Goal: Task Accomplishment & Management: Complete application form

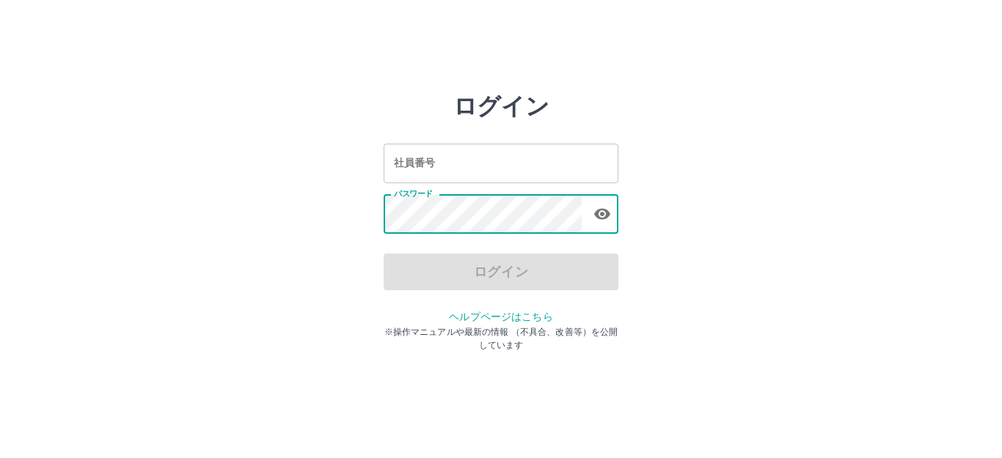
click at [467, 169] on input "社員番号" at bounding box center [501, 163] width 235 height 39
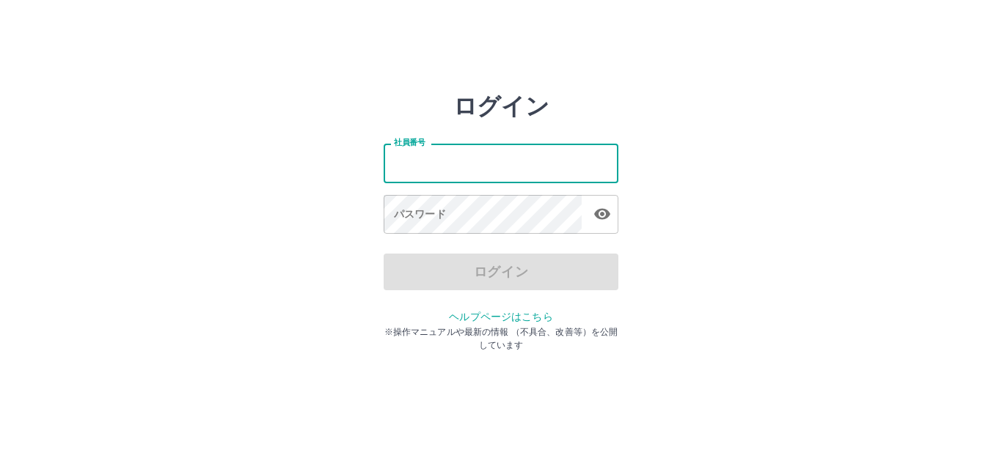
type input "*******"
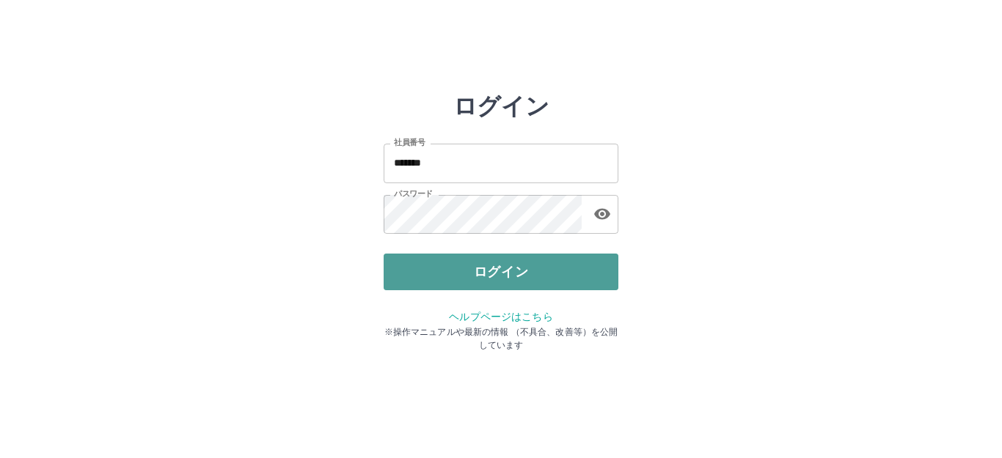
click at [484, 271] on button "ログイン" at bounding box center [501, 272] width 235 height 37
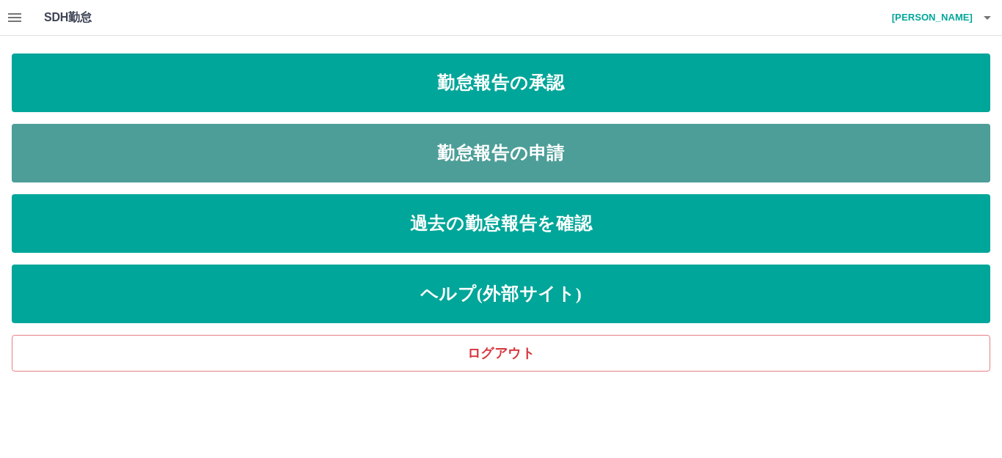
click at [636, 151] on link "勤怠報告の申請" at bounding box center [501, 153] width 979 height 59
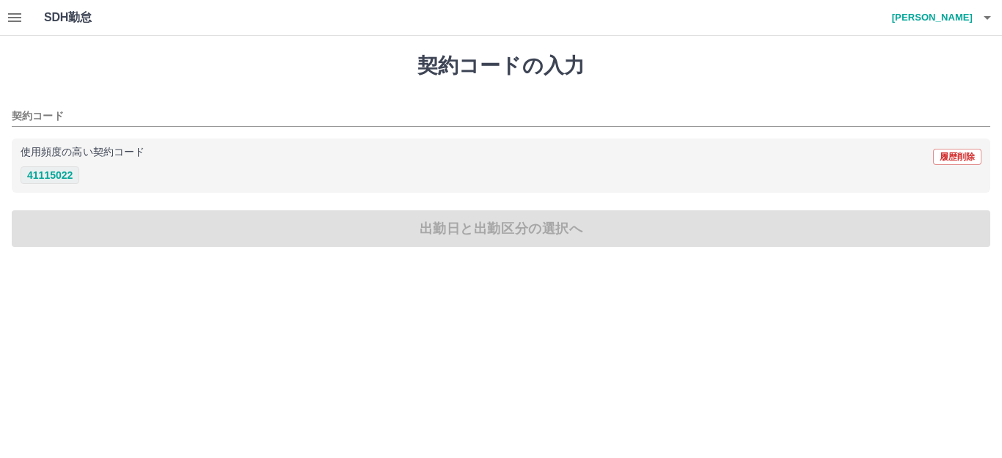
click at [64, 178] on button "41115022" at bounding box center [50, 176] width 59 height 18
type input "********"
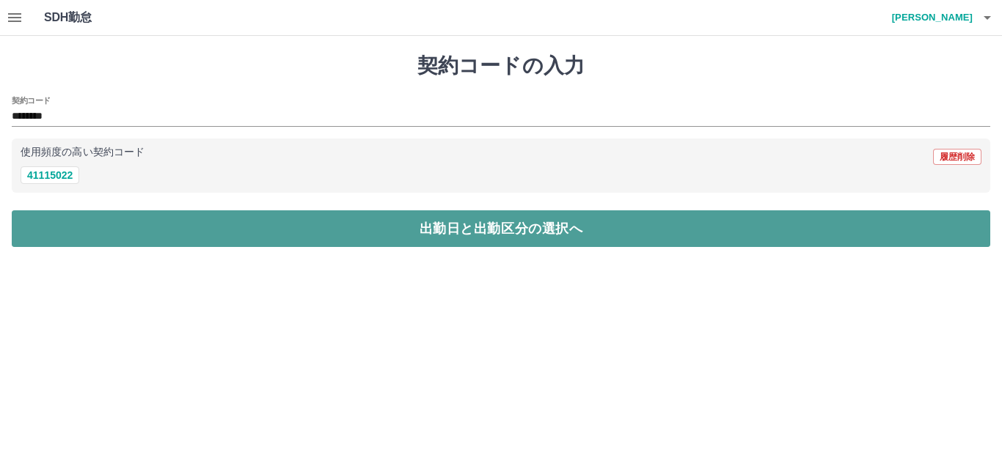
click at [85, 242] on button "出勤日と出勤区分の選択へ" at bounding box center [501, 229] width 979 height 37
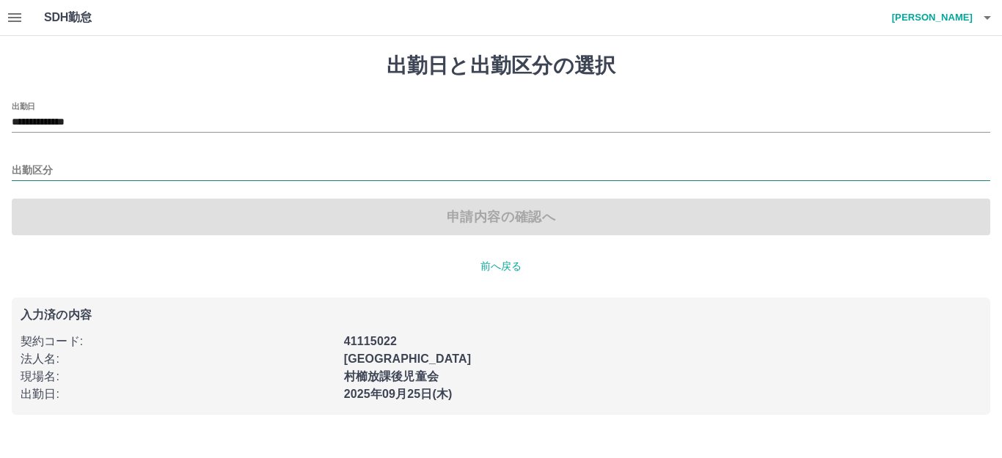
click at [43, 164] on input "出勤区分" at bounding box center [501, 171] width 979 height 18
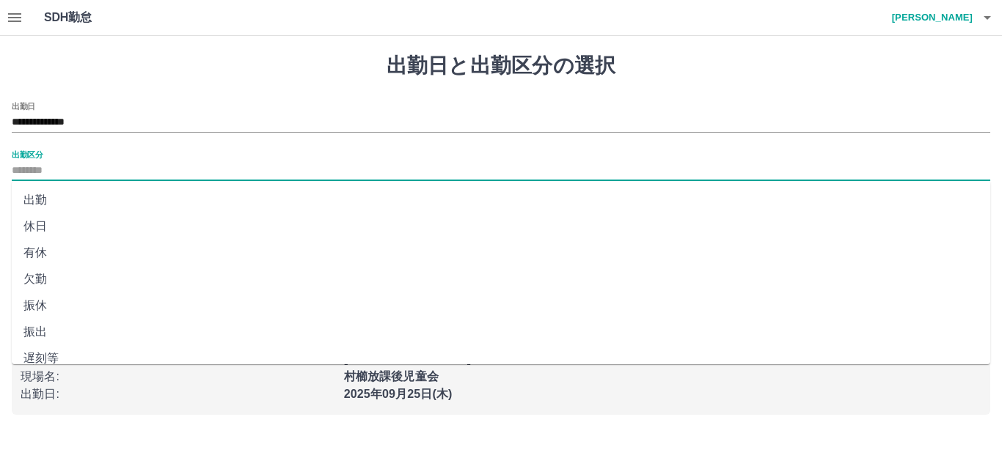
click at [37, 193] on li "出勤" at bounding box center [501, 200] width 979 height 26
type input "**"
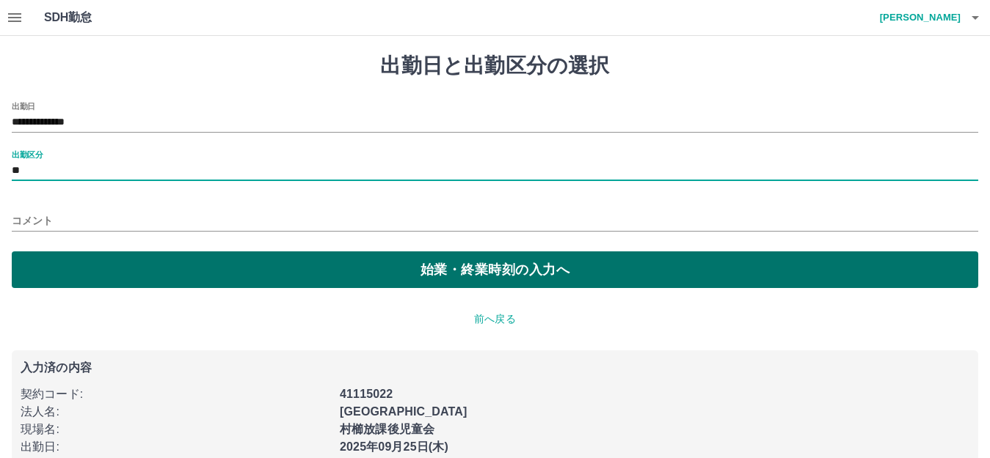
click at [102, 271] on button "始業・終業時刻の入力へ" at bounding box center [495, 270] width 966 height 37
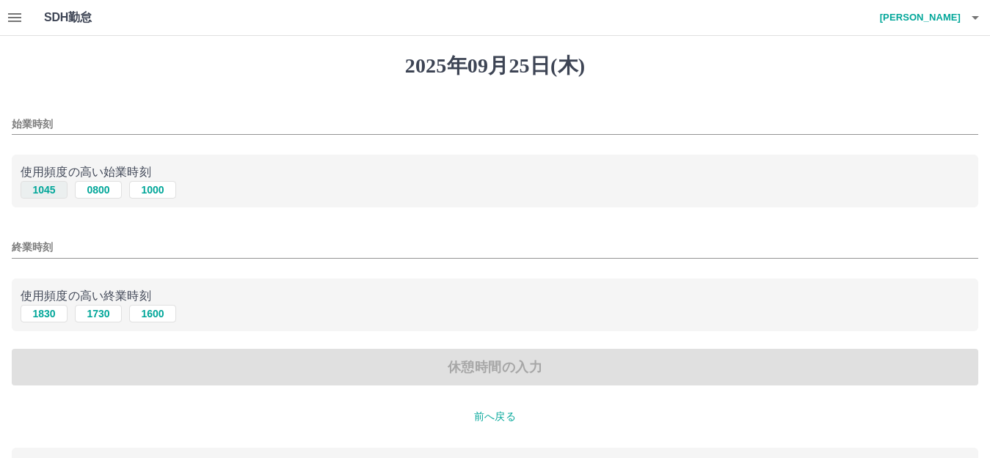
click at [48, 191] on button "1045" at bounding box center [44, 190] width 47 height 18
type input "****"
click at [42, 315] on button "1830" at bounding box center [44, 314] width 47 height 18
type input "****"
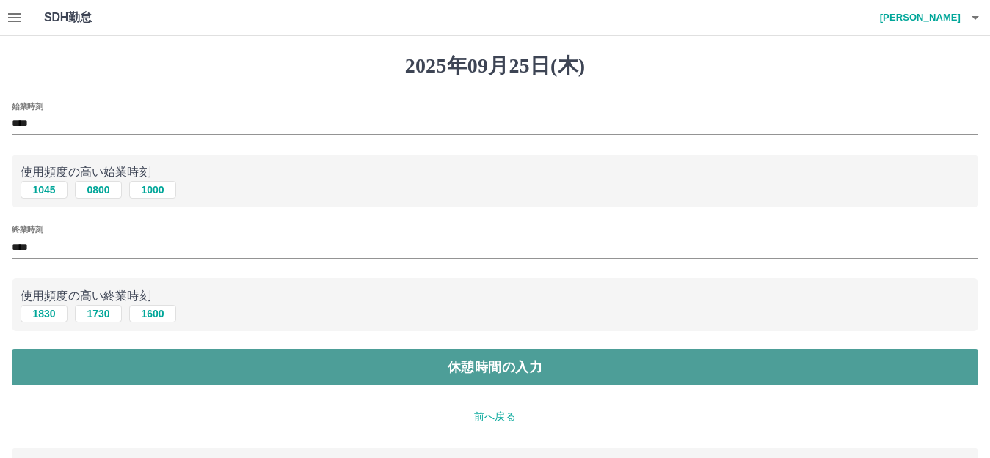
click at [83, 361] on button "休憩時間の入力" at bounding box center [495, 367] width 966 height 37
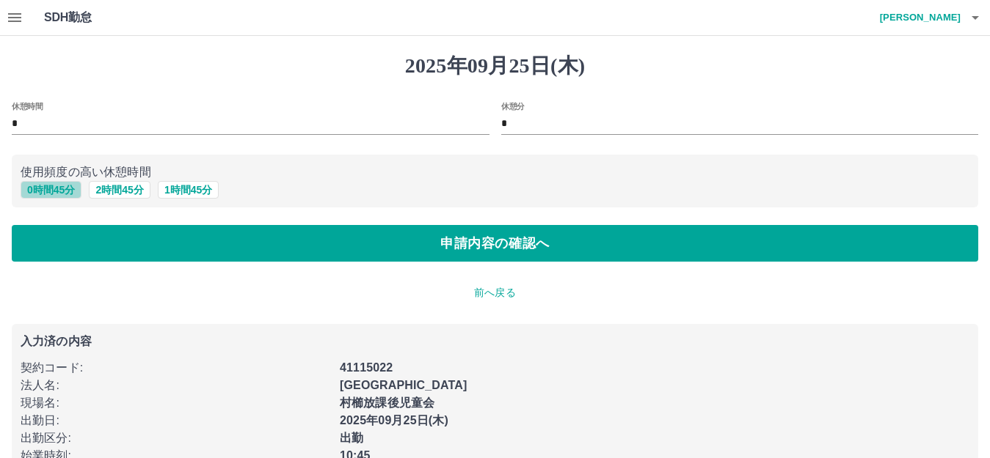
click at [61, 191] on button "0 時間 45 分" at bounding box center [51, 190] width 61 height 18
type input "**"
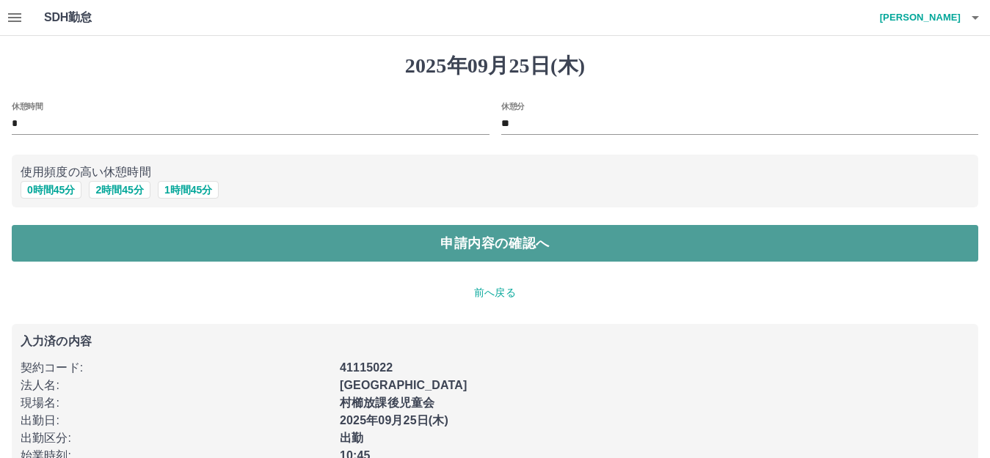
click at [458, 236] on button "申請内容の確認へ" at bounding box center [495, 243] width 966 height 37
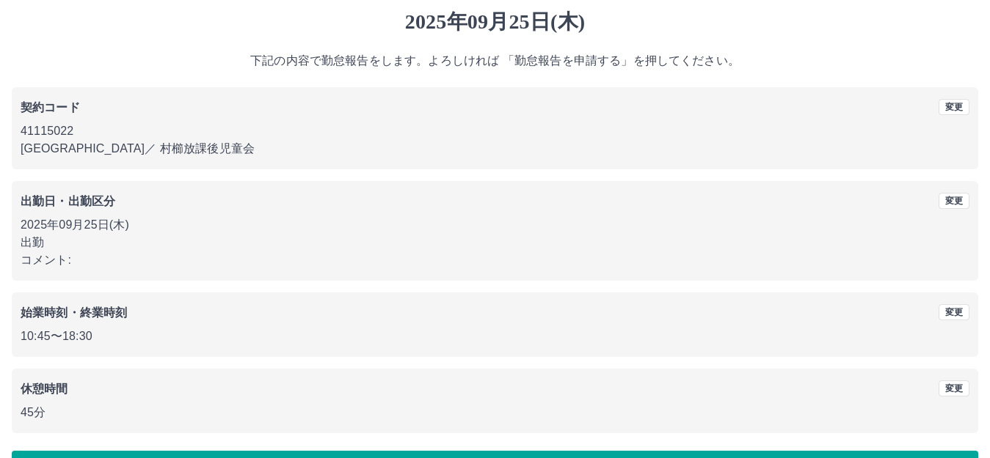
scroll to position [91, 0]
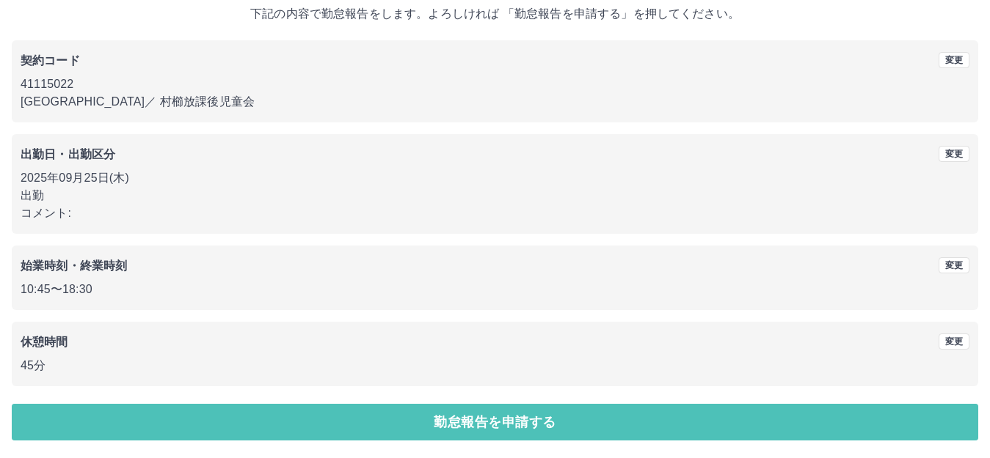
click at [452, 429] on button "勤怠報告を申請する" at bounding box center [495, 422] width 966 height 37
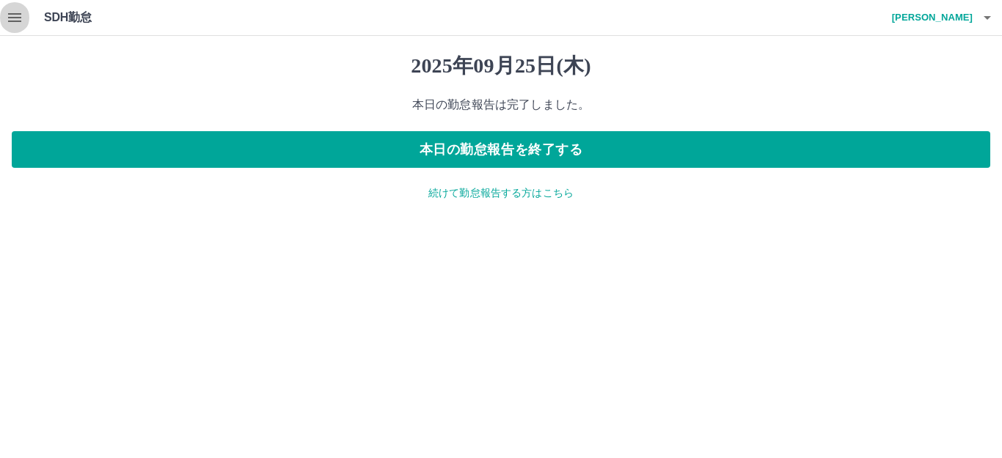
click at [8, 19] on icon "button" at bounding box center [15, 18] width 18 height 18
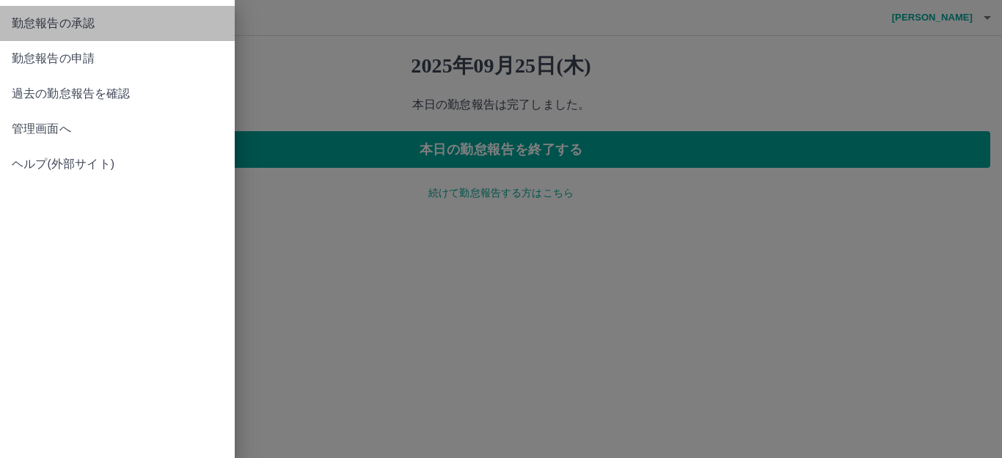
click at [72, 22] on span "勤怠報告の承認" at bounding box center [117, 24] width 211 height 18
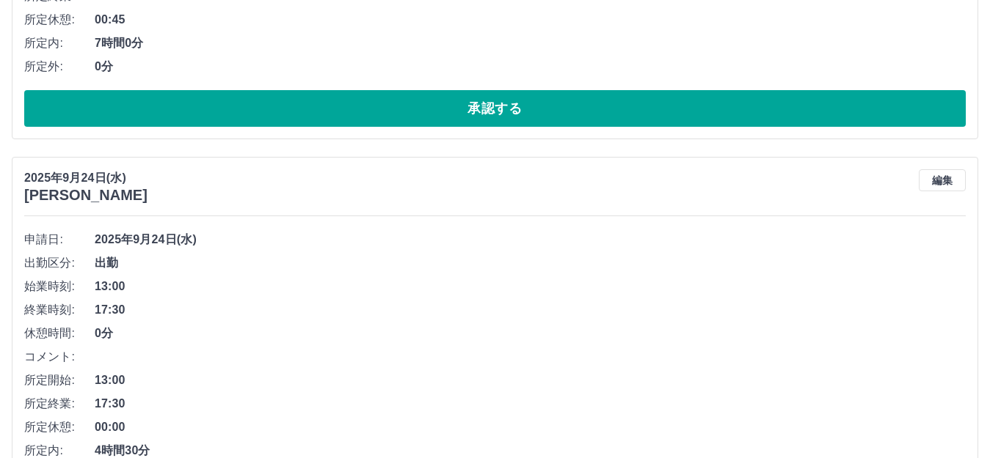
scroll to position [513, 0]
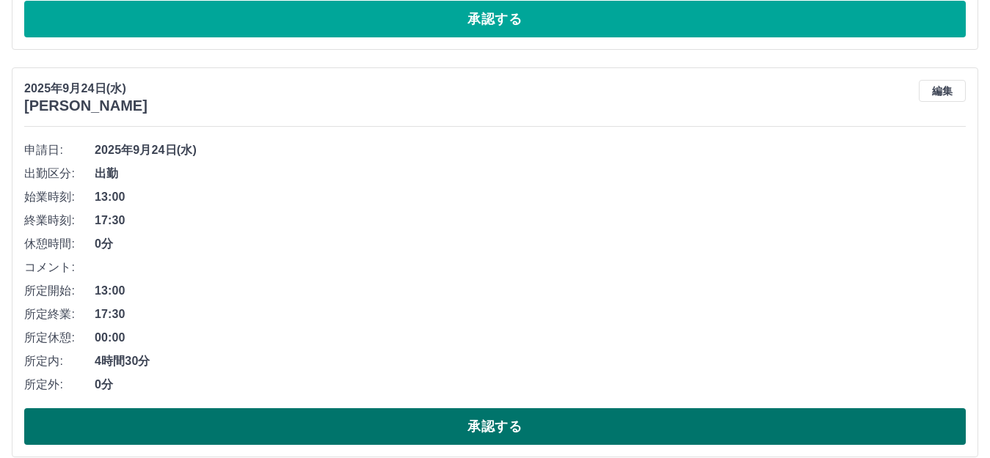
drag, startPoint x: 445, startPoint y: 423, endPoint x: 428, endPoint y: 403, distance: 25.5
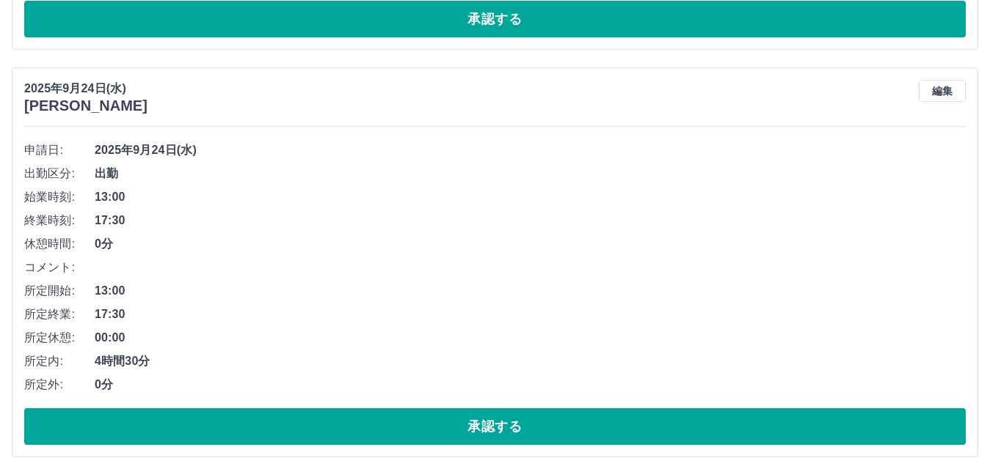
click at [442, 420] on button "承認する" at bounding box center [494, 427] width 941 height 37
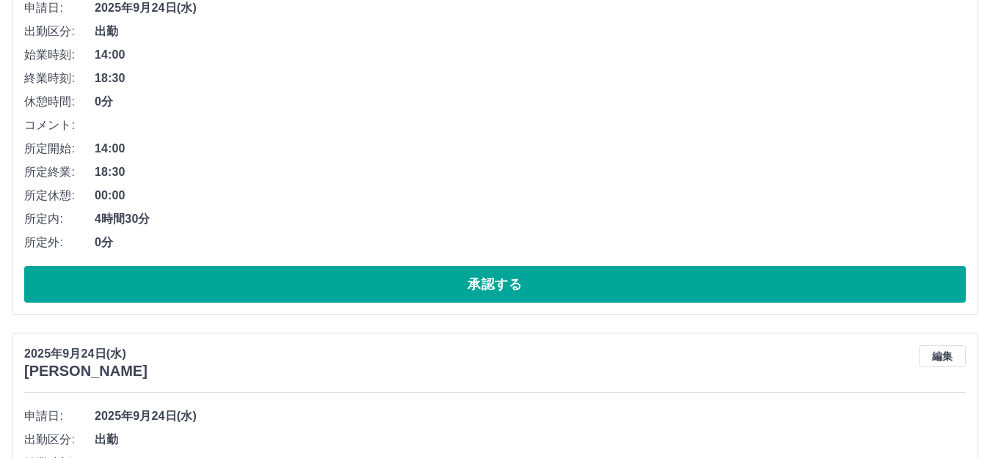
scroll to position [660, 0]
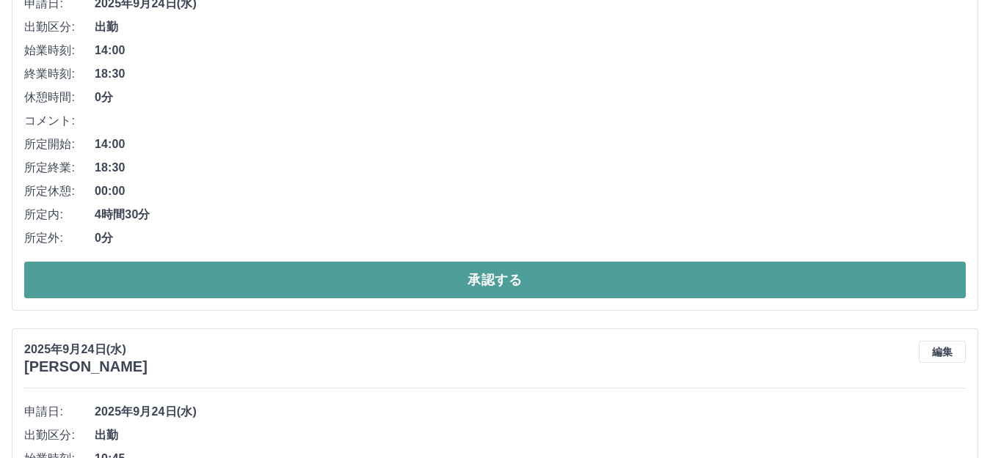
click at [502, 286] on button "承認する" at bounding box center [494, 280] width 941 height 37
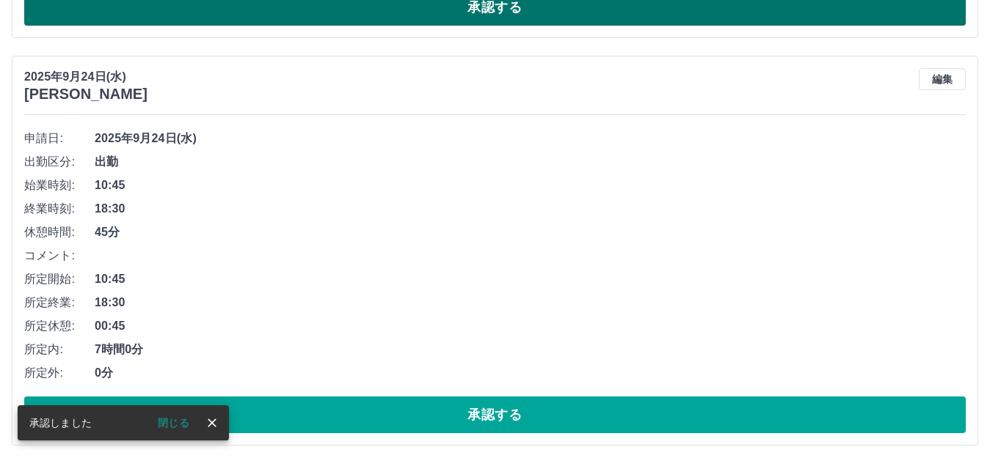
scroll to position [546, 0]
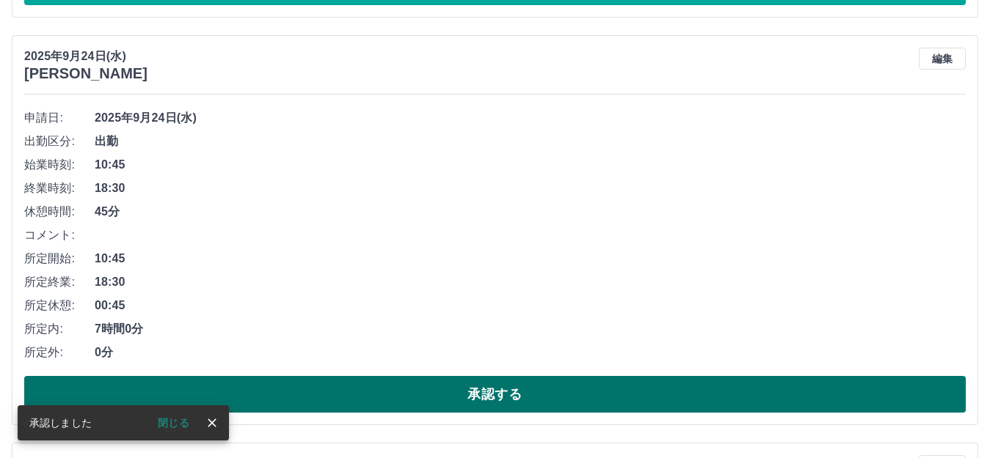
click at [456, 394] on button "承認する" at bounding box center [494, 394] width 941 height 37
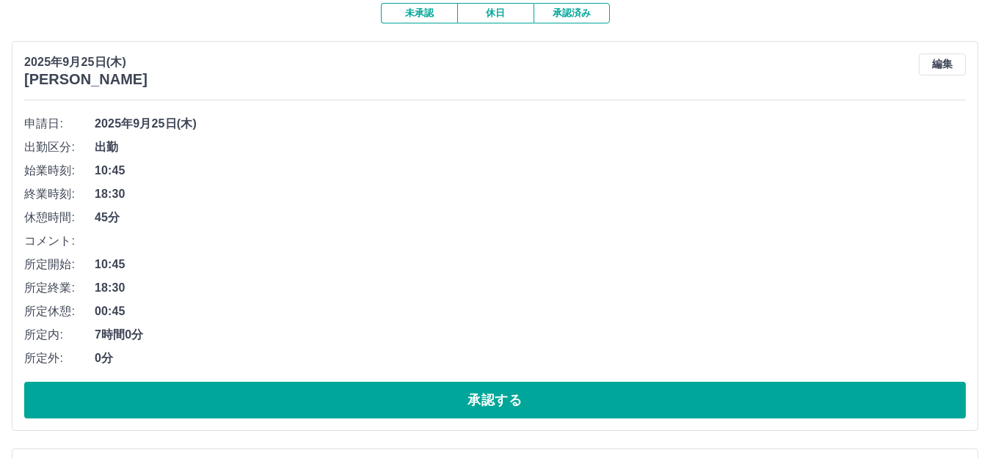
scroll to position [0, 0]
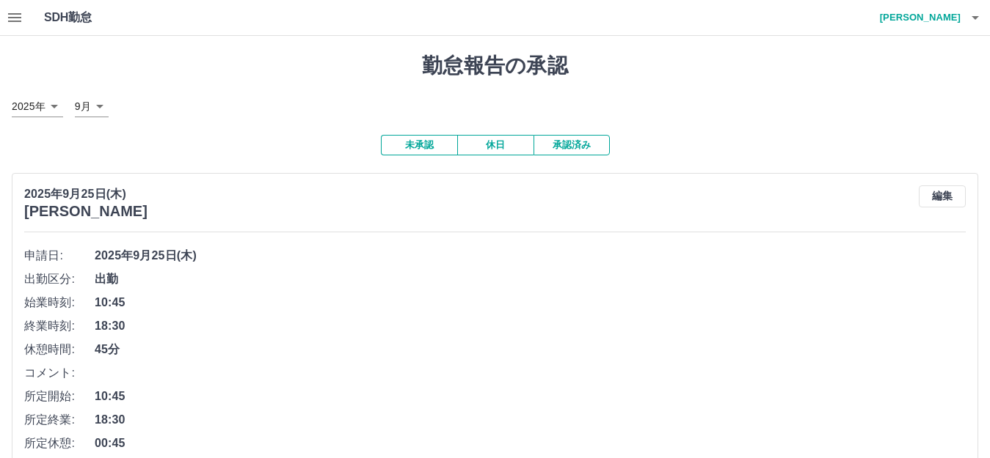
click at [482, 151] on button "休日" at bounding box center [495, 145] width 76 height 21
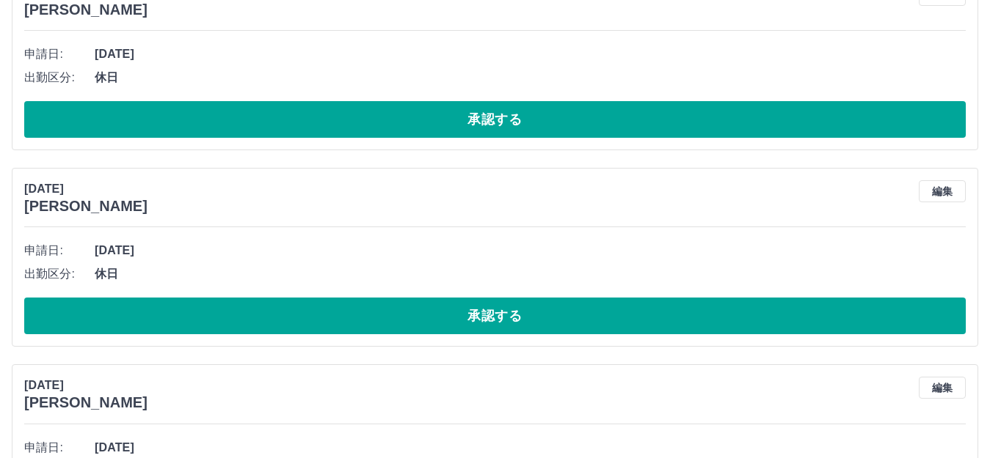
scroll to position [333, 0]
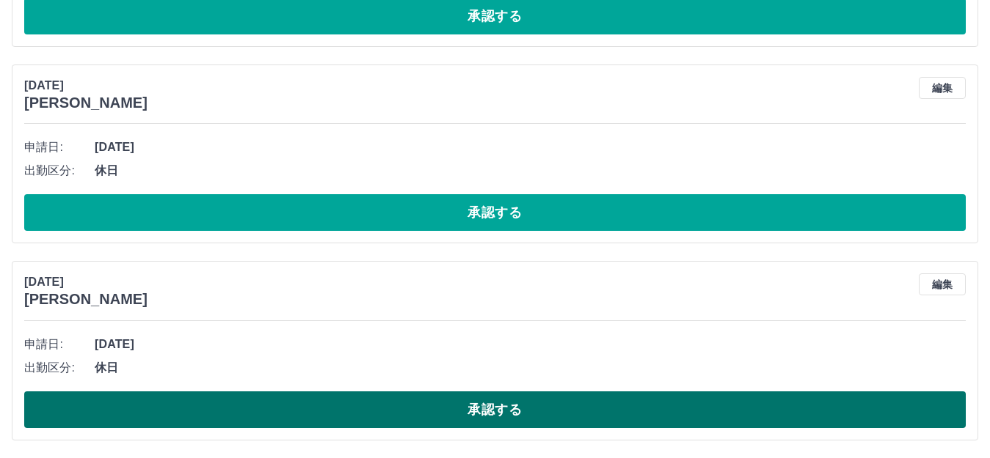
click at [494, 418] on button "承認する" at bounding box center [494, 410] width 941 height 37
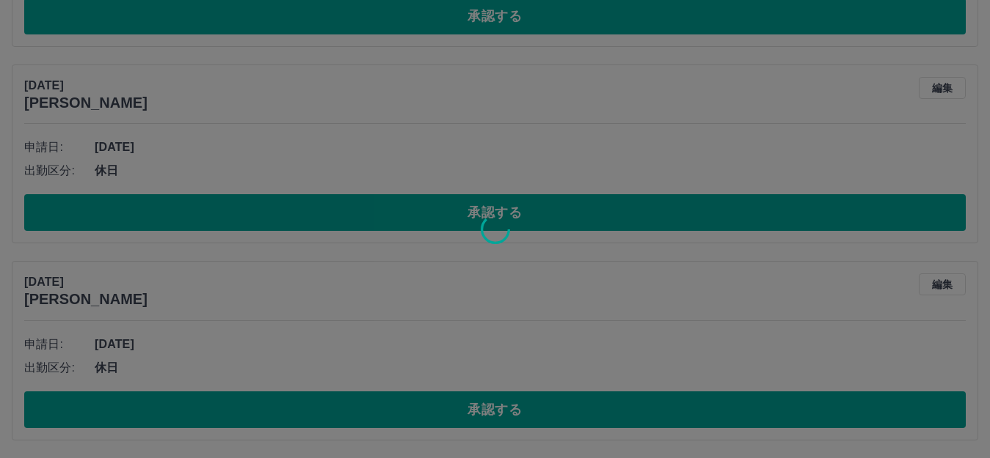
scroll to position [136, 0]
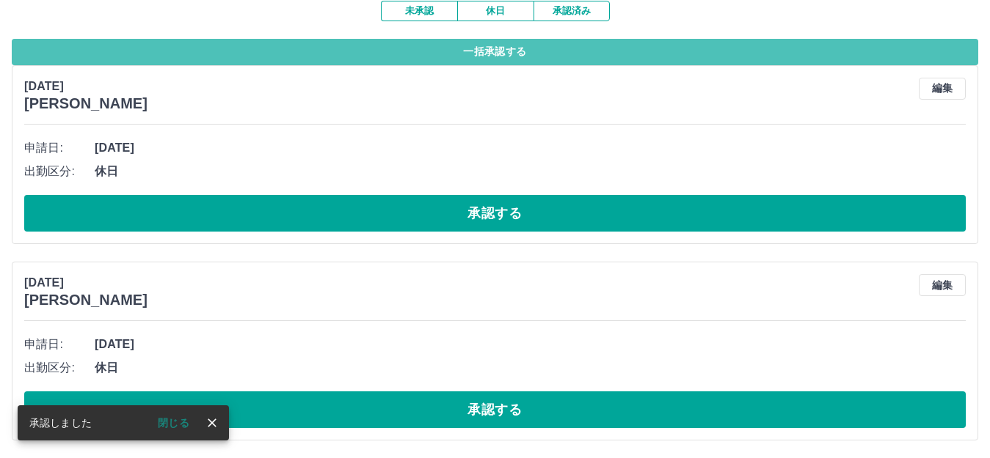
click at [491, 52] on button "一括承認する" at bounding box center [495, 52] width 966 height 26
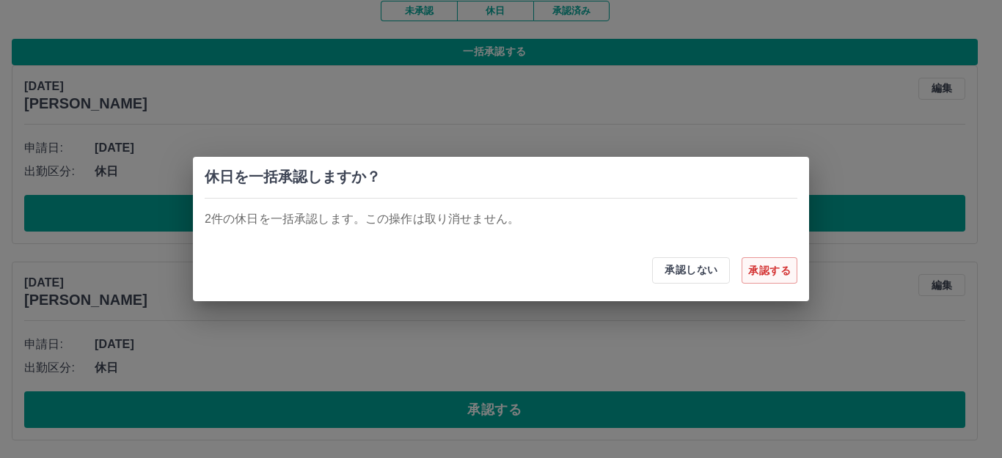
click at [756, 279] on button "承認する" at bounding box center [770, 270] width 56 height 26
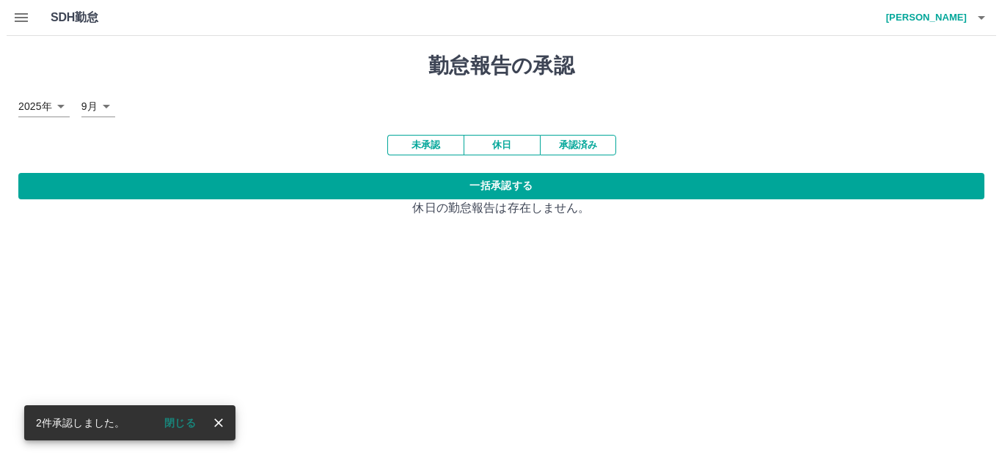
scroll to position [0, 0]
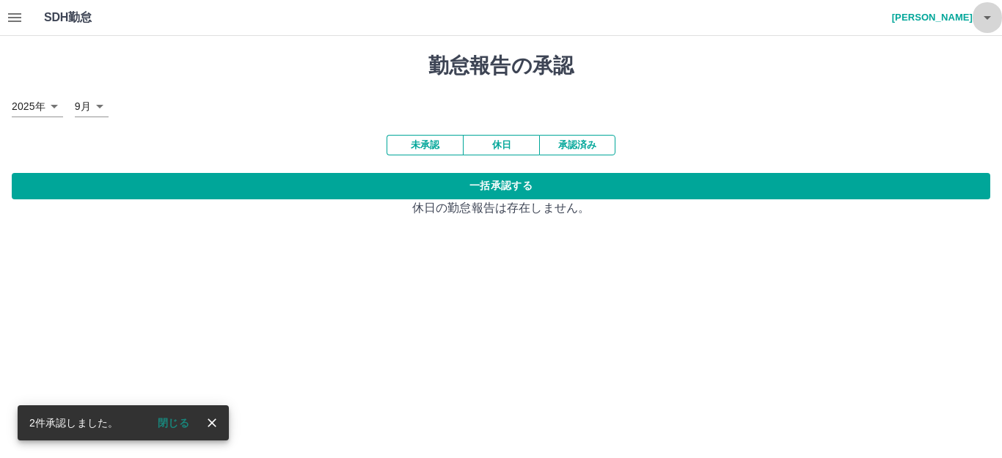
click at [992, 20] on icon "button" at bounding box center [988, 18] width 18 height 18
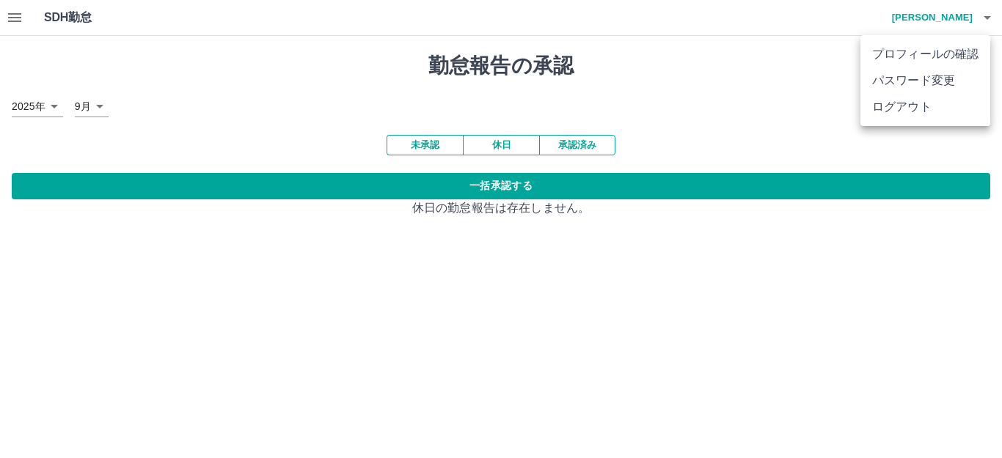
click at [930, 107] on li "ログアウト" at bounding box center [925, 107] width 130 height 26
